Goal: Information Seeking & Learning: Learn about a topic

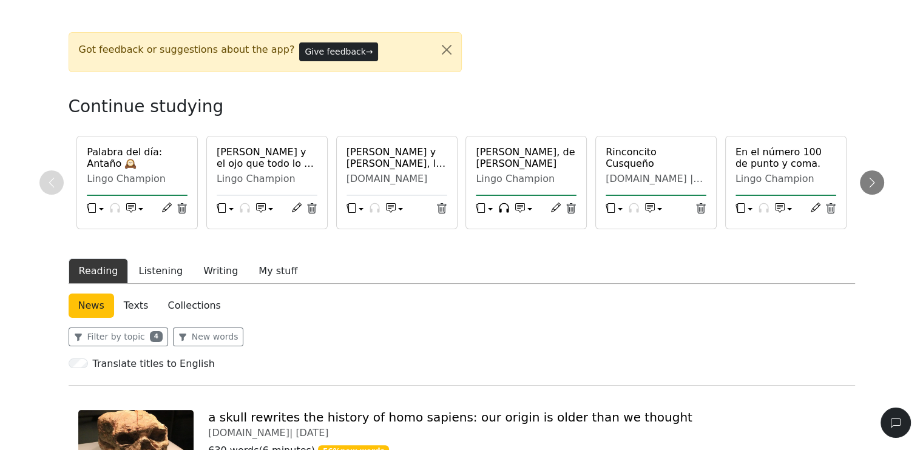
scroll to position [182, 0]
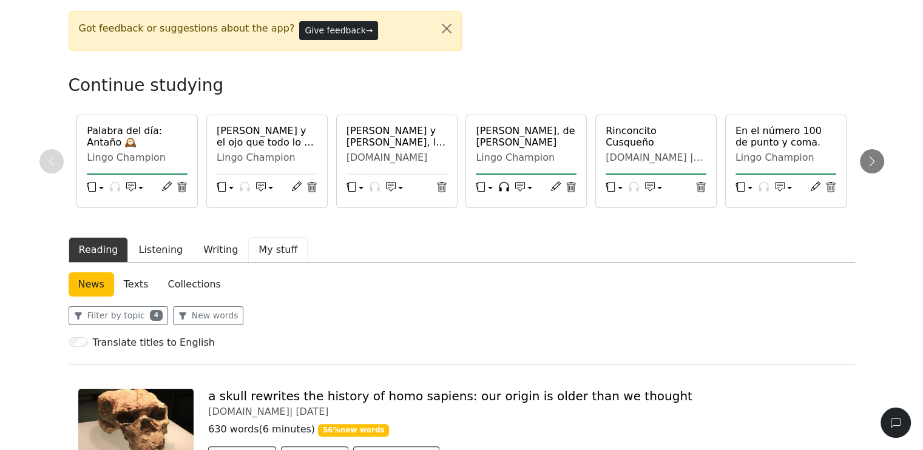
click at [252, 251] on button "My stuff" at bounding box center [277, 249] width 59 height 25
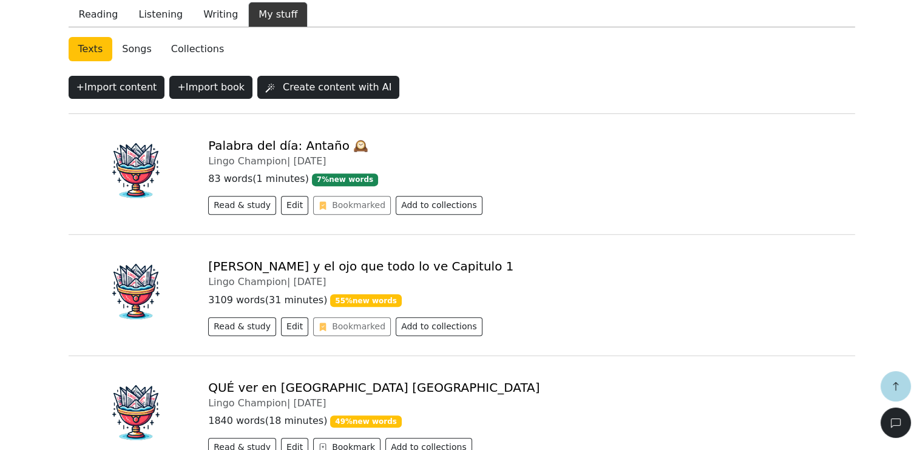
scroll to position [486, 0]
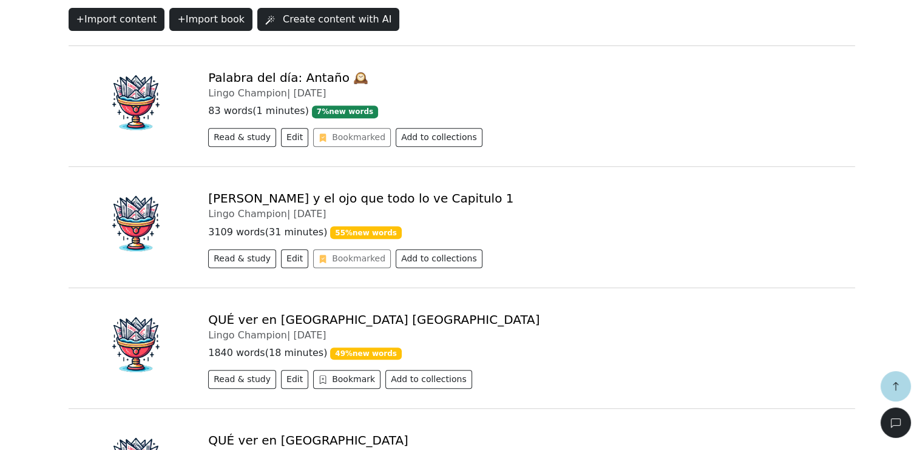
click at [329, 194] on link "[PERSON_NAME] y el ojo que todo lo ve Capitulo 1" at bounding box center [360, 198] width 305 height 15
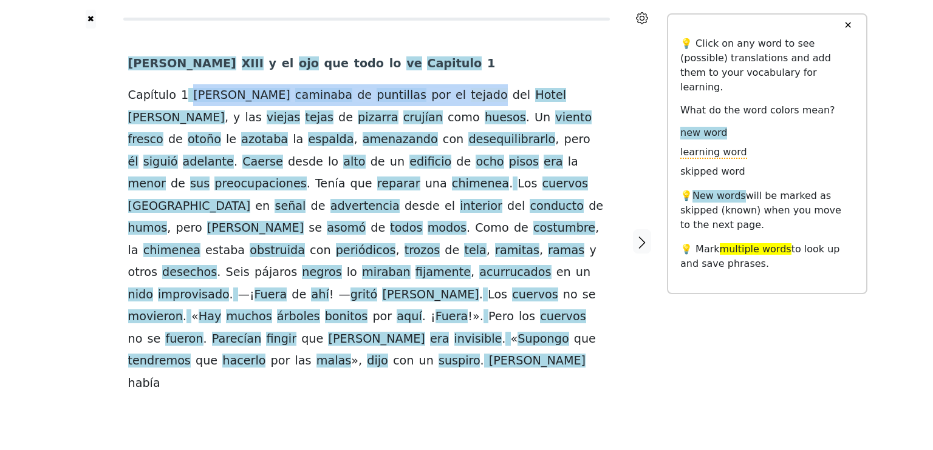
drag, startPoint x: 189, startPoint y: 97, endPoint x: 413, endPoint y: 97, distance: 223.4
click at [413, 97] on div "[PERSON_NAME] y el ojo que todo lo ve Capitulo 1 Capítulo 1 [PERSON_NAME] camin…" at bounding box center [366, 224] width 477 height 342
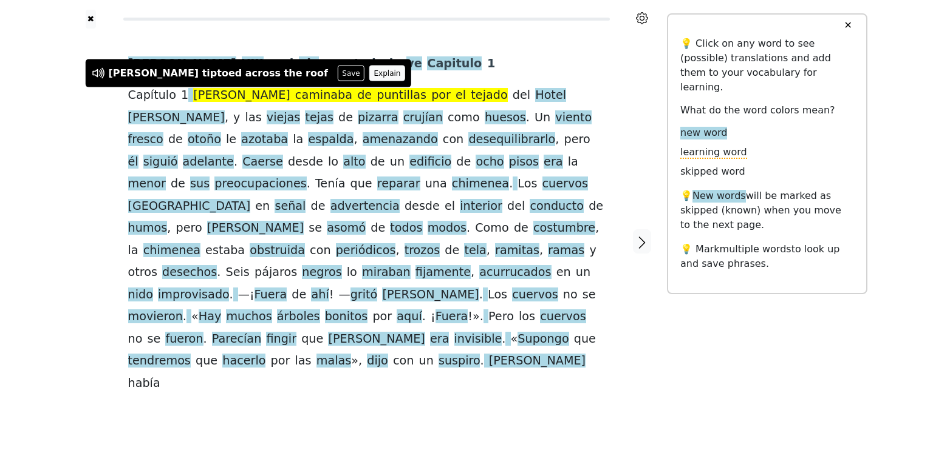
click at [369, 75] on button "Explain" at bounding box center [387, 74] width 36 height 16
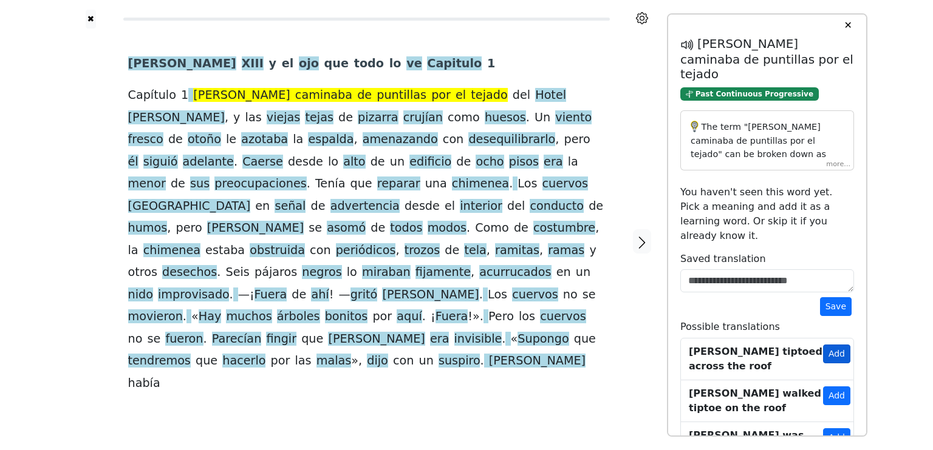
click at [837, 345] on button "Add" at bounding box center [836, 354] width 27 height 19
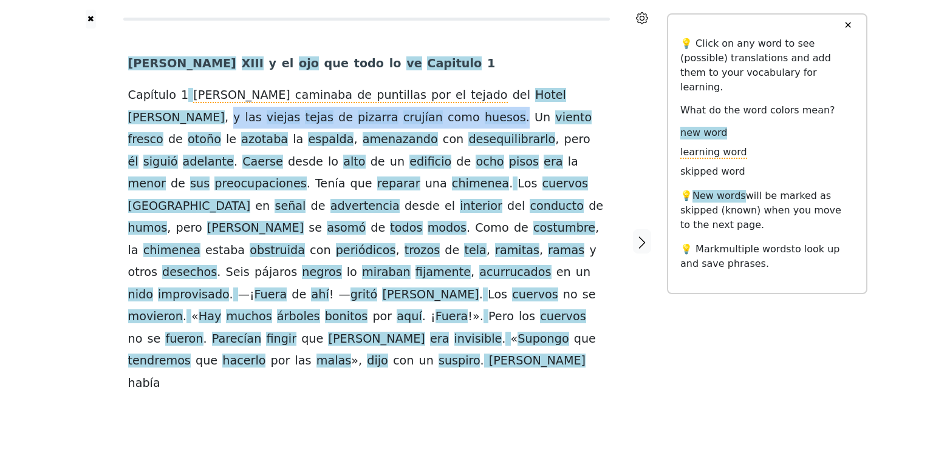
drag, startPoint x: 517, startPoint y: 98, endPoint x: 294, endPoint y: 121, distance: 224.0
click at [294, 121] on div "[PERSON_NAME] y el ojo que todo lo ve Capitulo 1 Capítulo 1 [PERSON_NAME] camin…" at bounding box center [366, 224] width 477 height 342
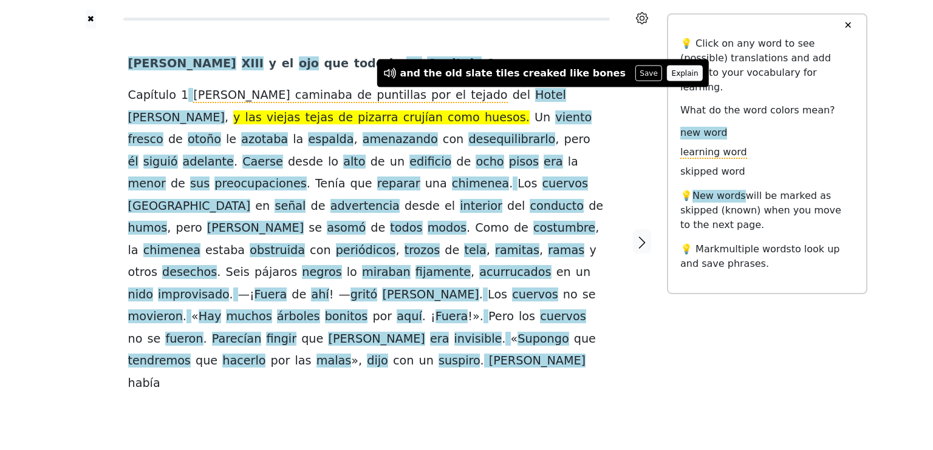
click at [667, 76] on button "Explain" at bounding box center [685, 74] width 36 height 16
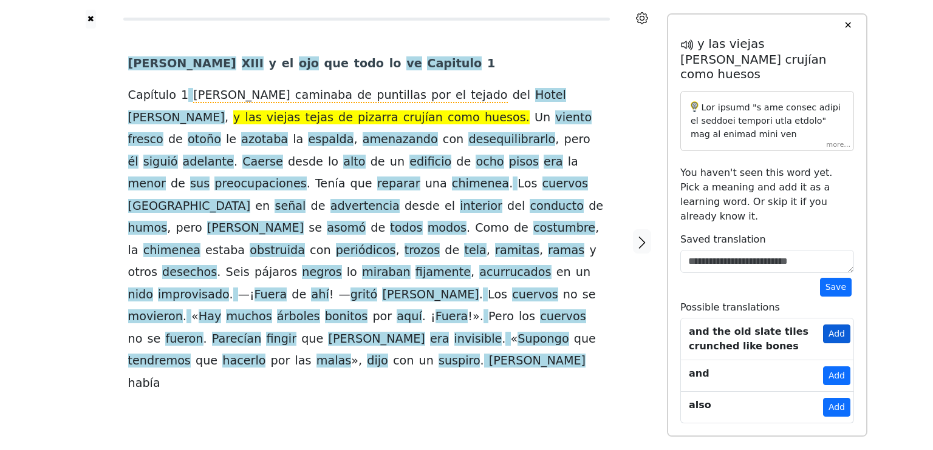
click at [836, 325] on button "Add" at bounding box center [836, 334] width 27 height 19
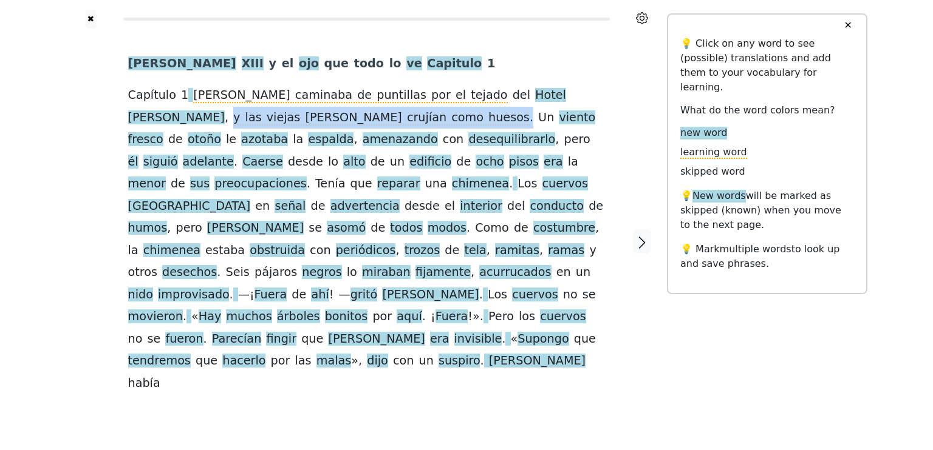
click at [296, 121] on div "[PERSON_NAME] y el ojo que todo lo ve Capitulo 1 Capítulo 1 [PERSON_NAME] camin…" at bounding box center [366, 224] width 477 height 342
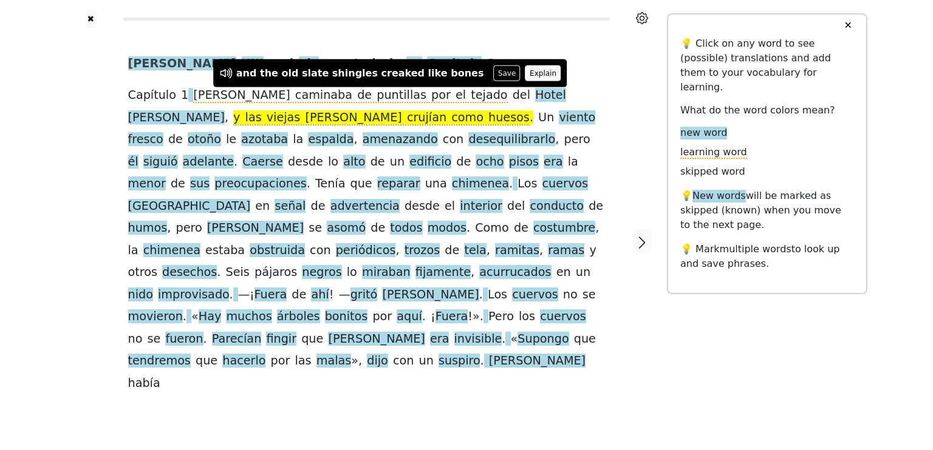
click at [525, 75] on button "Explain" at bounding box center [543, 74] width 36 height 16
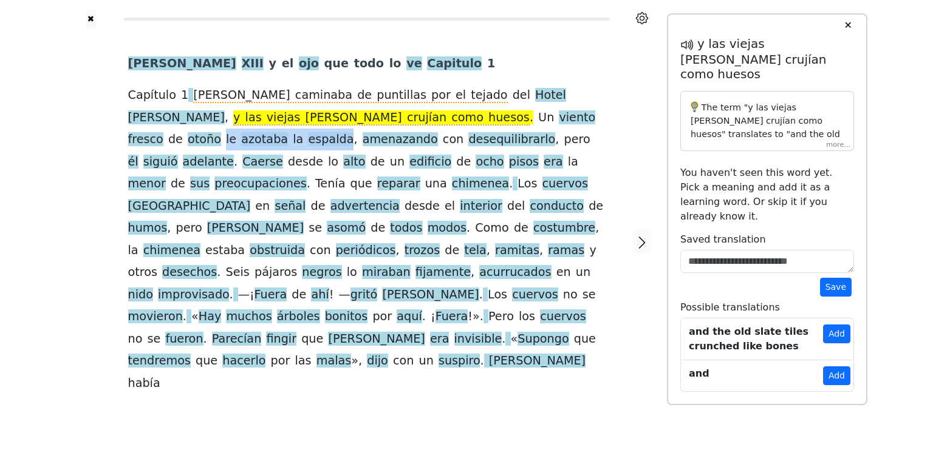
drag, startPoint x: 444, startPoint y: 118, endPoint x: 554, endPoint y: 118, distance: 109.3
click at [554, 118] on div "[PERSON_NAME] y el ojo que todo lo ve Capitulo 1 Capítulo 1 [PERSON_NAME] camin…" at bounding box center [366, 224] width 477 height 342
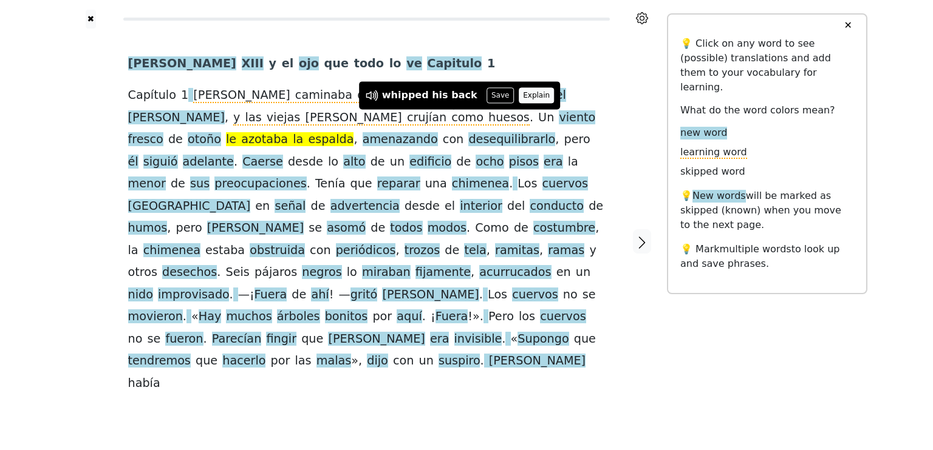
click at [518, 95] on button "Explain" at bounding box center [536, 95] width 36 height 16
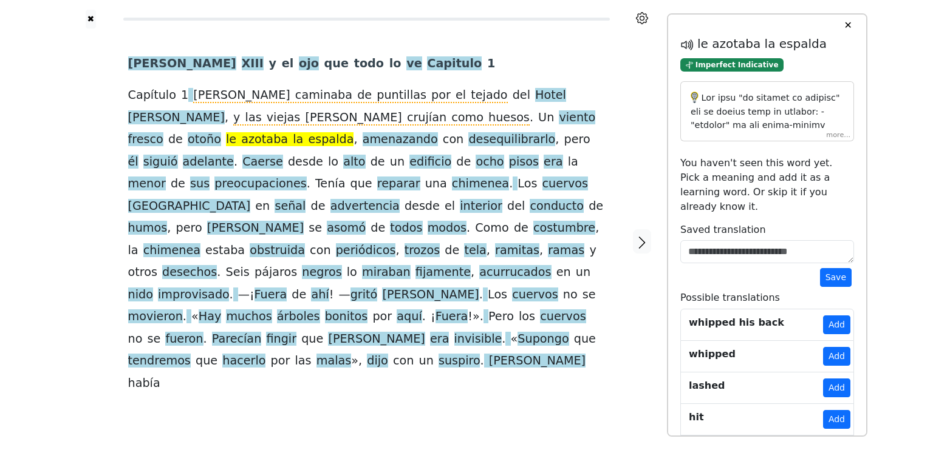
click at [833, 316] on button "Add" at bounding box center [836, 325] width 27 height 19
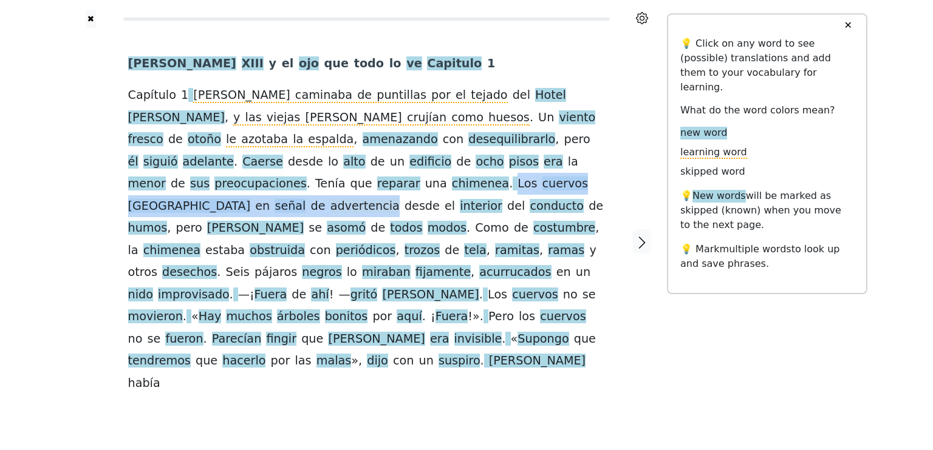
drag, startPoint x: 186, startPoint y: 184, endPoint x: 432, endPoint y: 190, distance: 245.4
click at [432, 190] on div "[PERSON_NAME] y el ojo que todo lo ve Capitulo 1 Capítulo 1 [PERSON_NAME] camin…" at bounding box center [366, 224] width 477 height 342
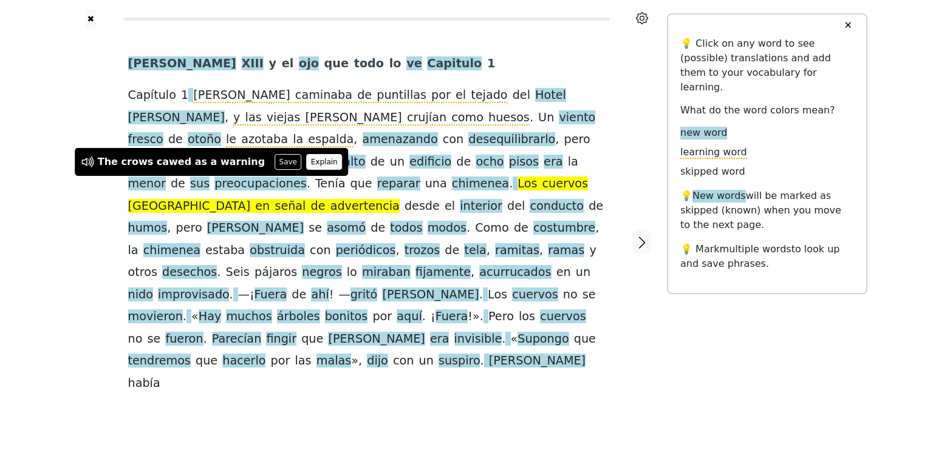
click at [306, 165] on button "Explain" at bounding box center [324, 162] width 36 height 16
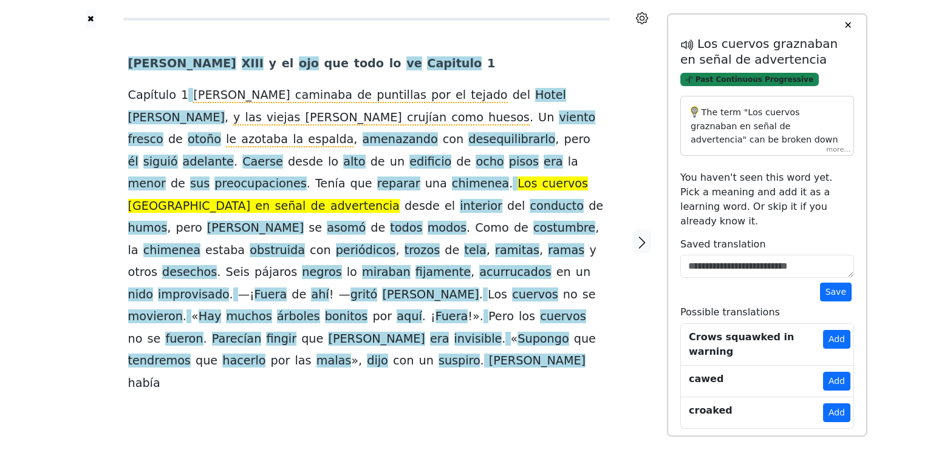
click at [724, 84] on span "Past Continuous Progressive" at bounding box center [749, 80] width 138 height 14
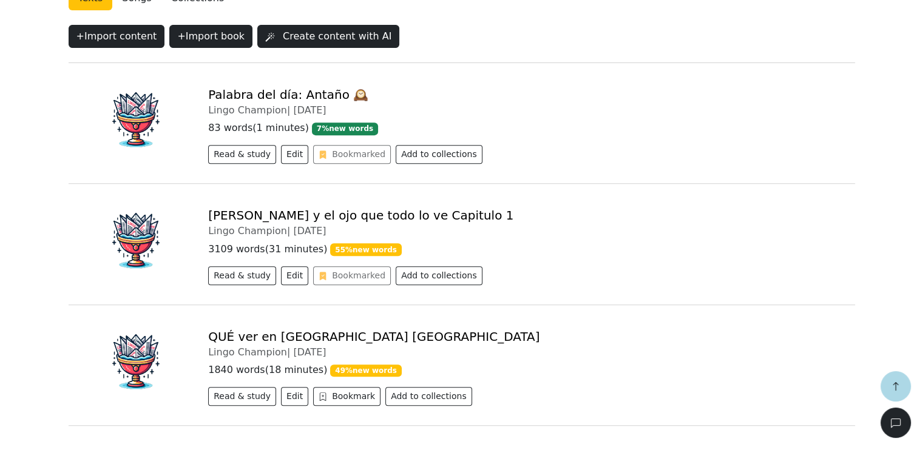
scroll to position [477, 0]
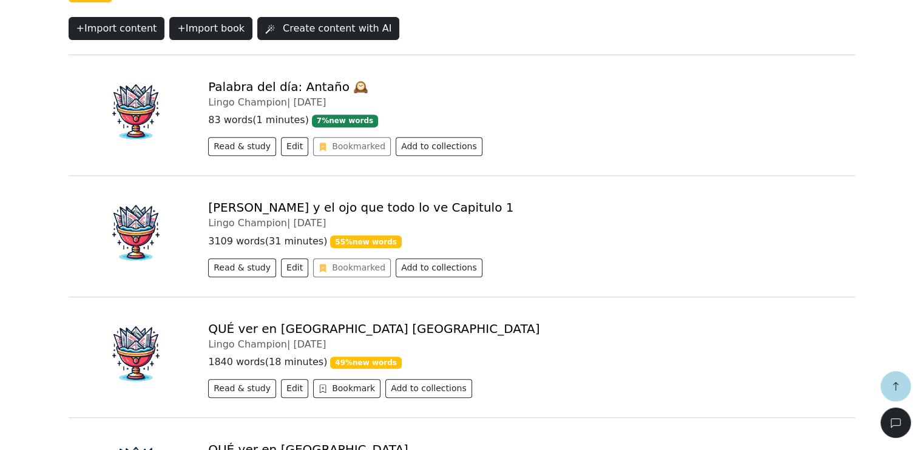
click at [355, 206] on link "[PERSON_NAME] y el ojo que todo lo ve Capitulo 1" at bounding box center [360, 207] width 305 height 15
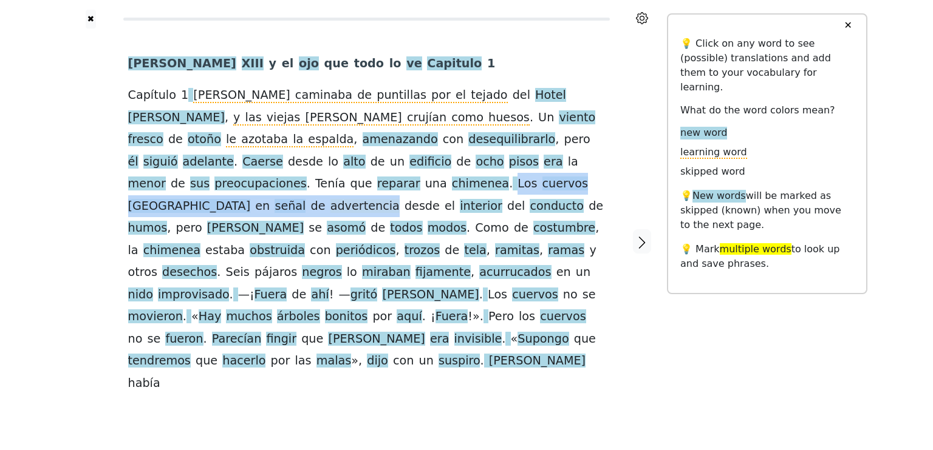
drag, startPoint x: 185, startPoint y: 186, endPoint x: 431, endPoint y: 185, distance: 246.5
click at [431, 185] on div "[PERSON_NAME] y el ojo que todo lo ve Capitulo 1 Capítulo 1 [PERSON_NAME] camin…" at bounding box center [366, 224] width 477 height 342
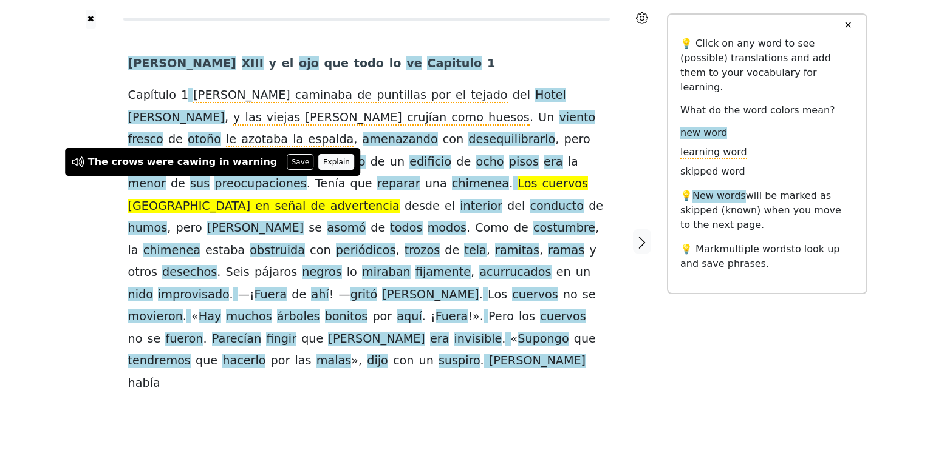
click at [319, 160] on button "Explain" at bounding box center [337, 162] width 36 height 16
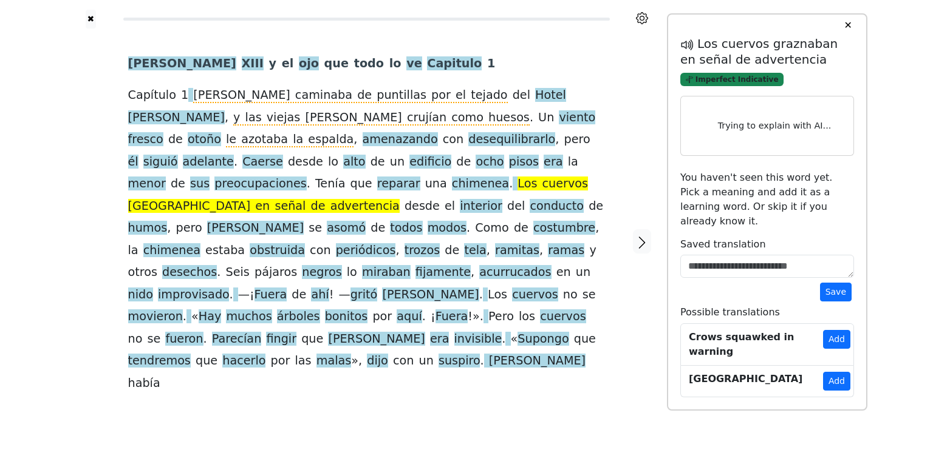
click at [719, 80] on span "Imperfect Indicative" at bounding box center [731, 80] width 103 height 14
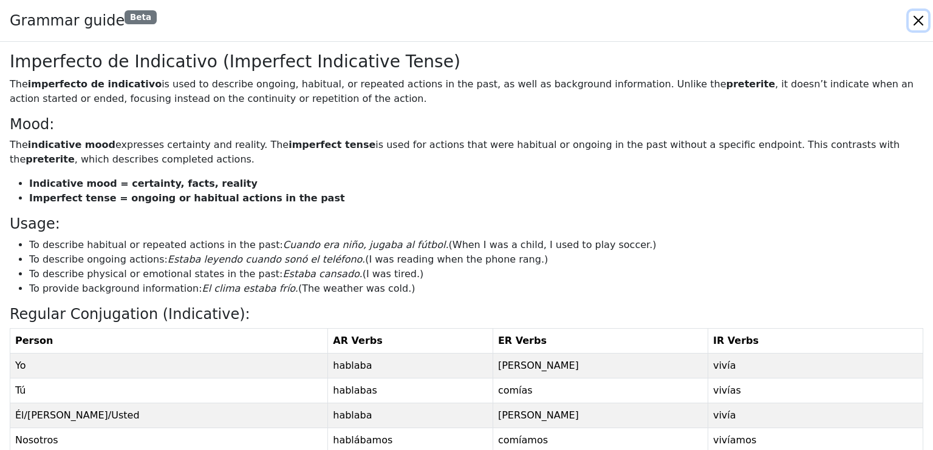
click at [919, 21] on button "Close" at bounding box center [917, 20] width 19 height 19
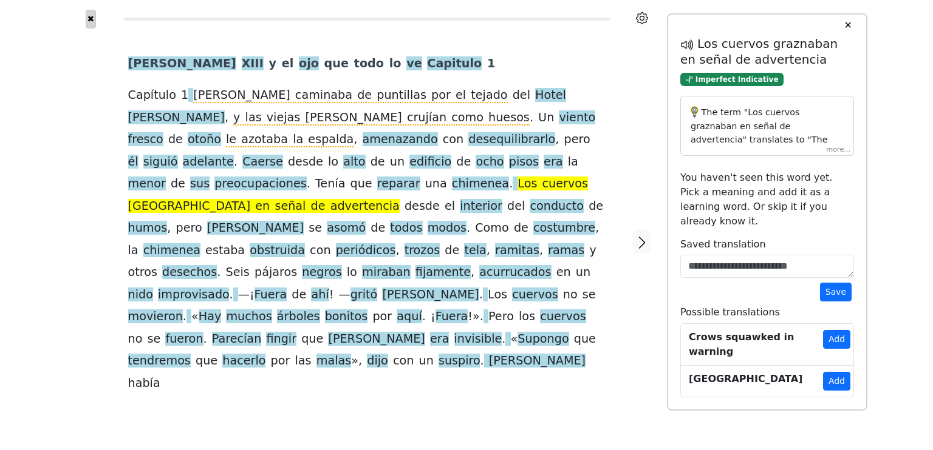
click at [92, 24] on button "✖" at bounding box center [91, 19] width 10 height 19
